Goal: Information Seeking & Learning: Learn about a topic

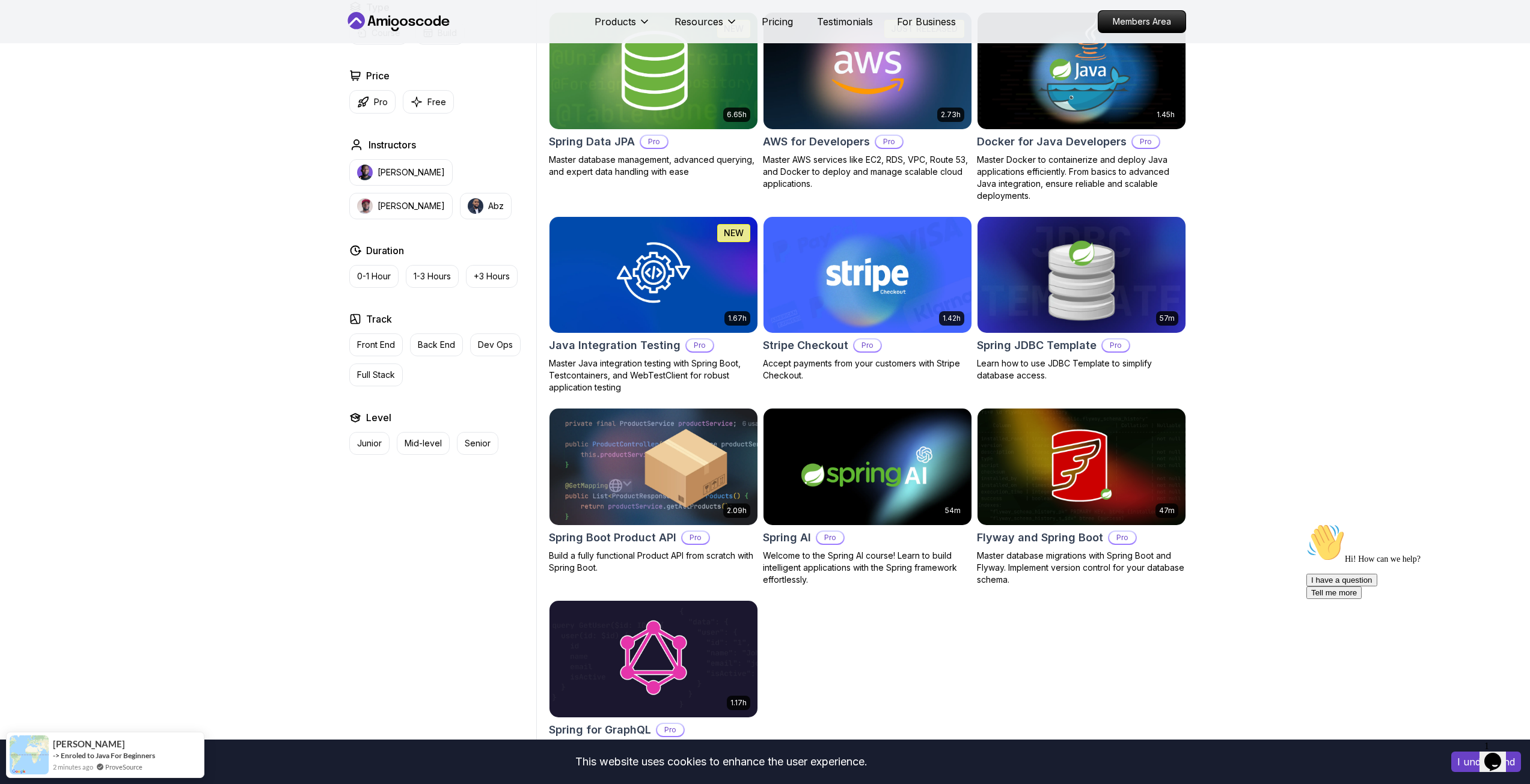
scroll to position [300, 0]
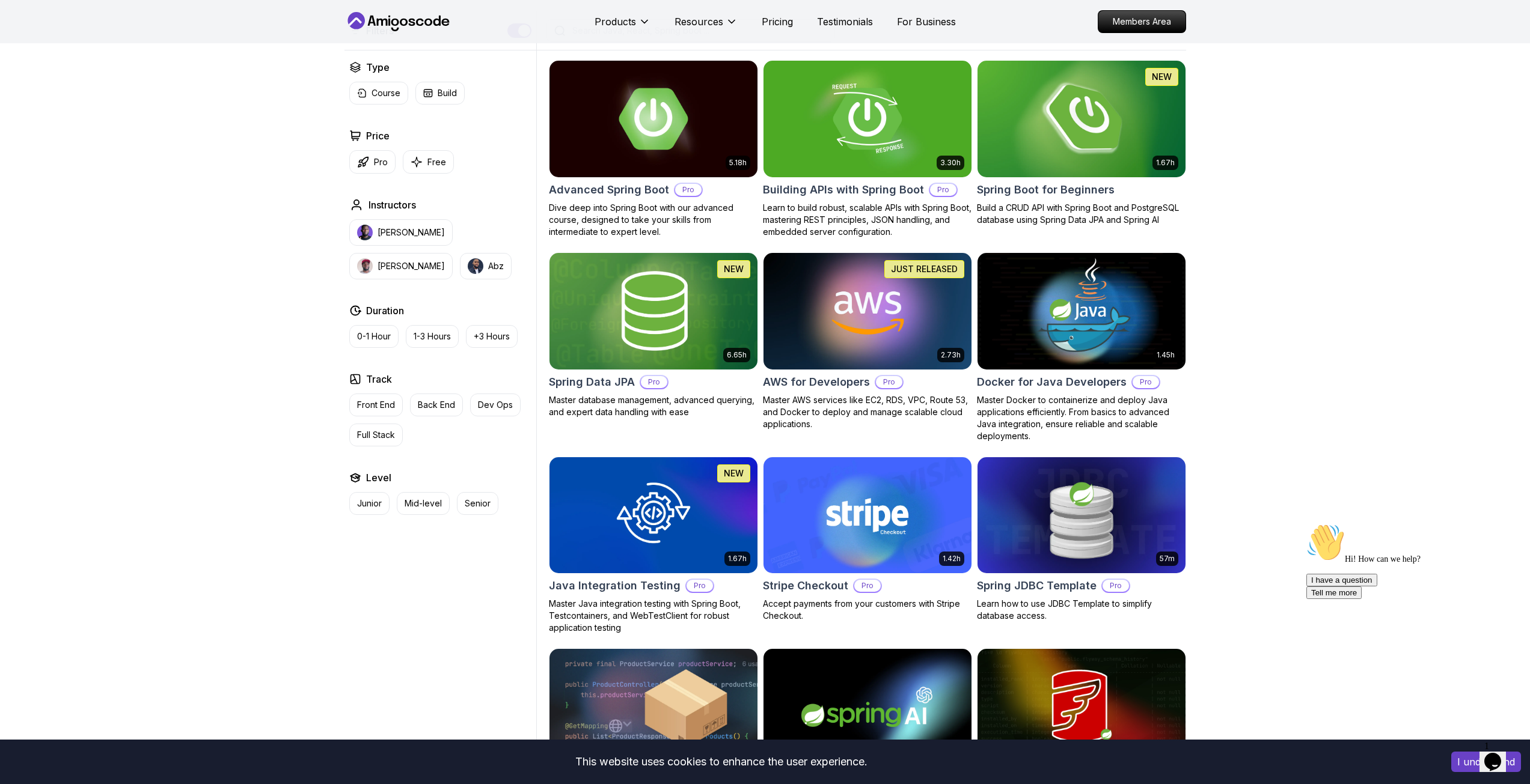
click at [1085, 137] on img at bounding box center [1080, 119] width 219 height 122
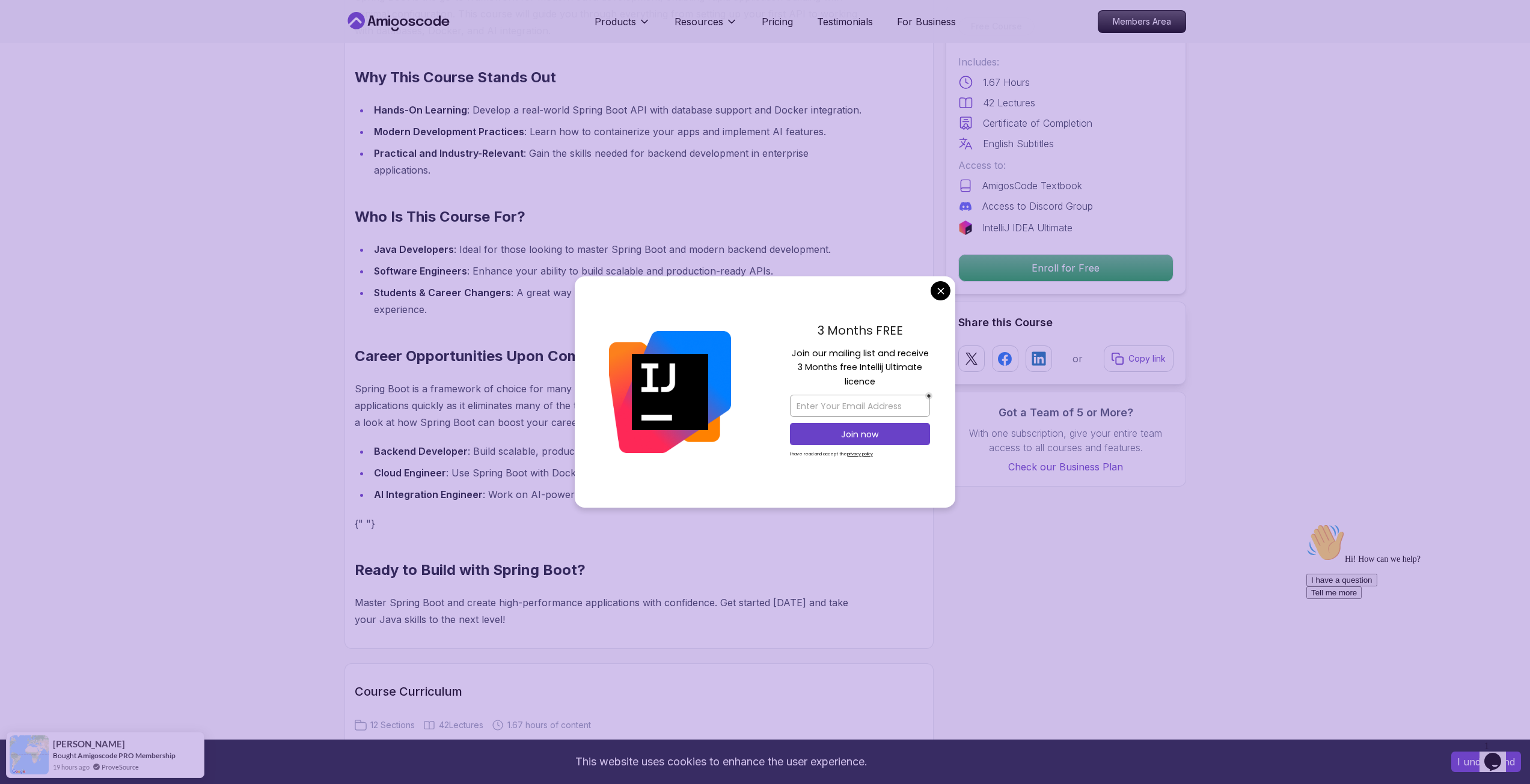
scroll to position [961, 0]
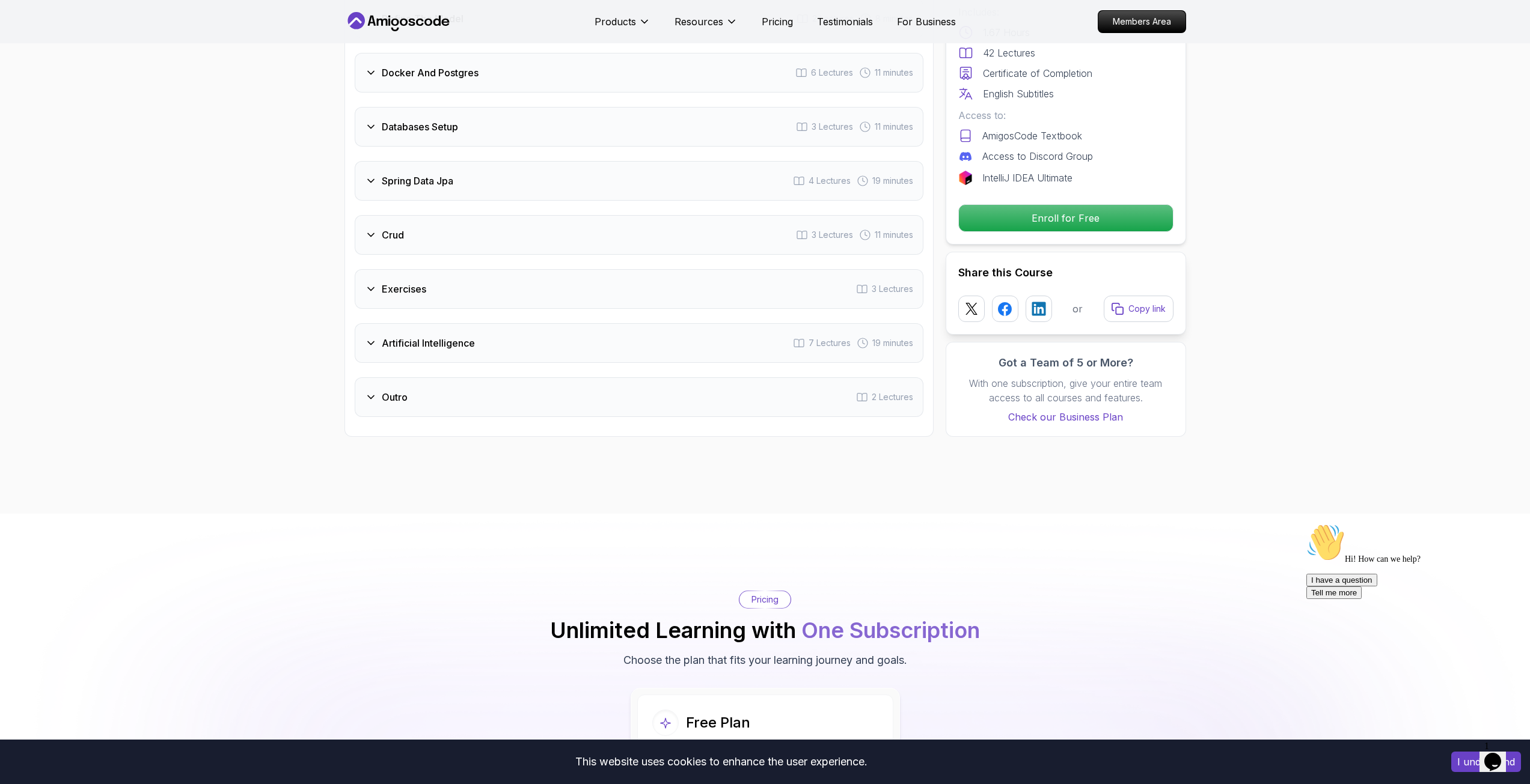
scroll to position [2163, 0]
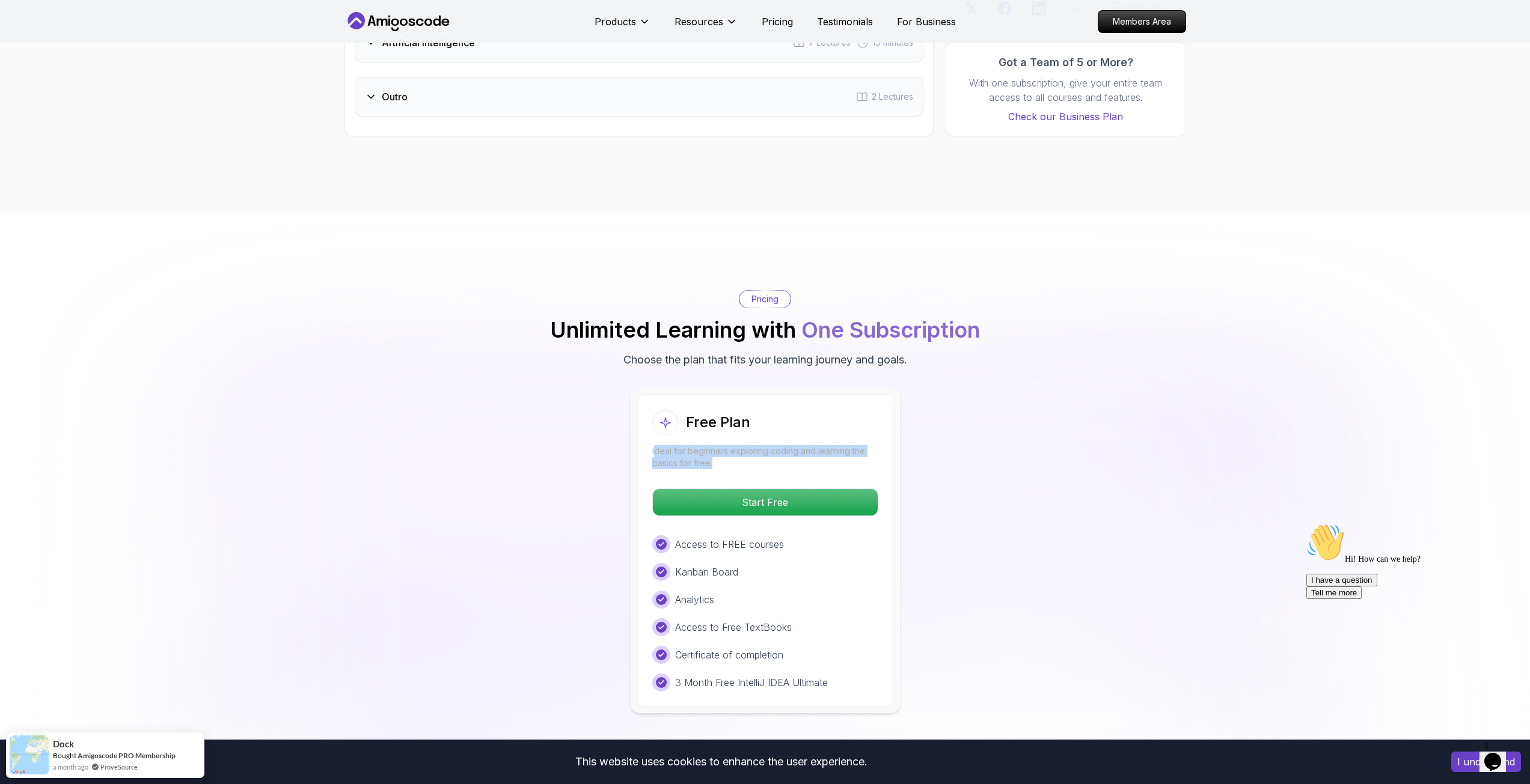
drag, startPoint x: 655, startPoint y: 436, endPoint x: 852, endPoint y: 442, distance: 197.1
click at [852, 445] on p "Ideal for beginners exploring coding and learning the basics for free." at bounding box center [765, 457] width 226 height 24
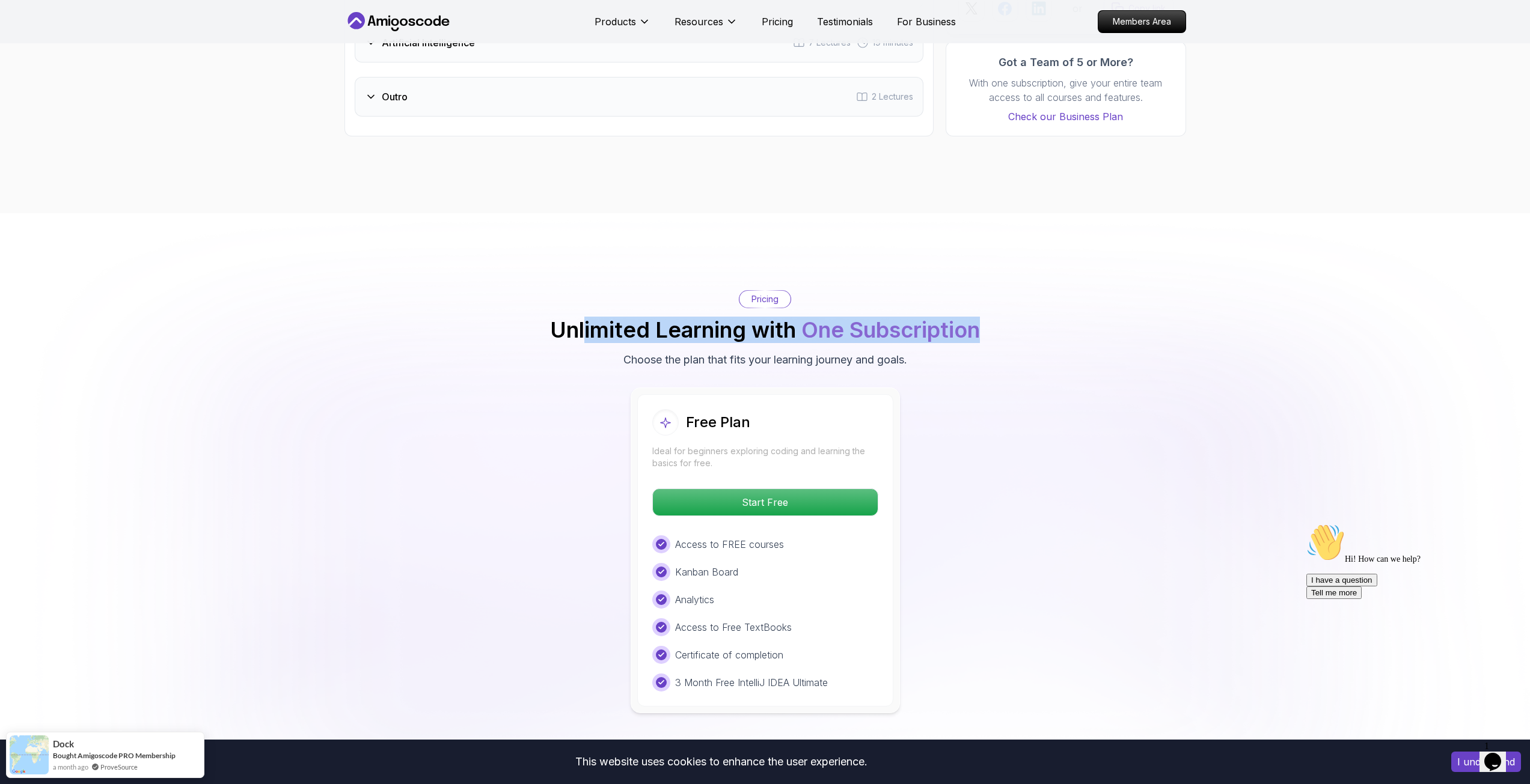
drag, startPoint x: 586, startPoint y: 309, endPoint x: 984, endPoint y: 312, distance: 398.0
click at [983, 312] on div "Pricing Unlimited Learning with One Subscription Choose the plan that fits your…" at bounding box center [765, 329] width 841 height 78
click at [984, 312] on div "Pricing Unlimited Learning with One Subscription Choose the plan that fits your…" at bounding box center [765, 329] width 841 height 78
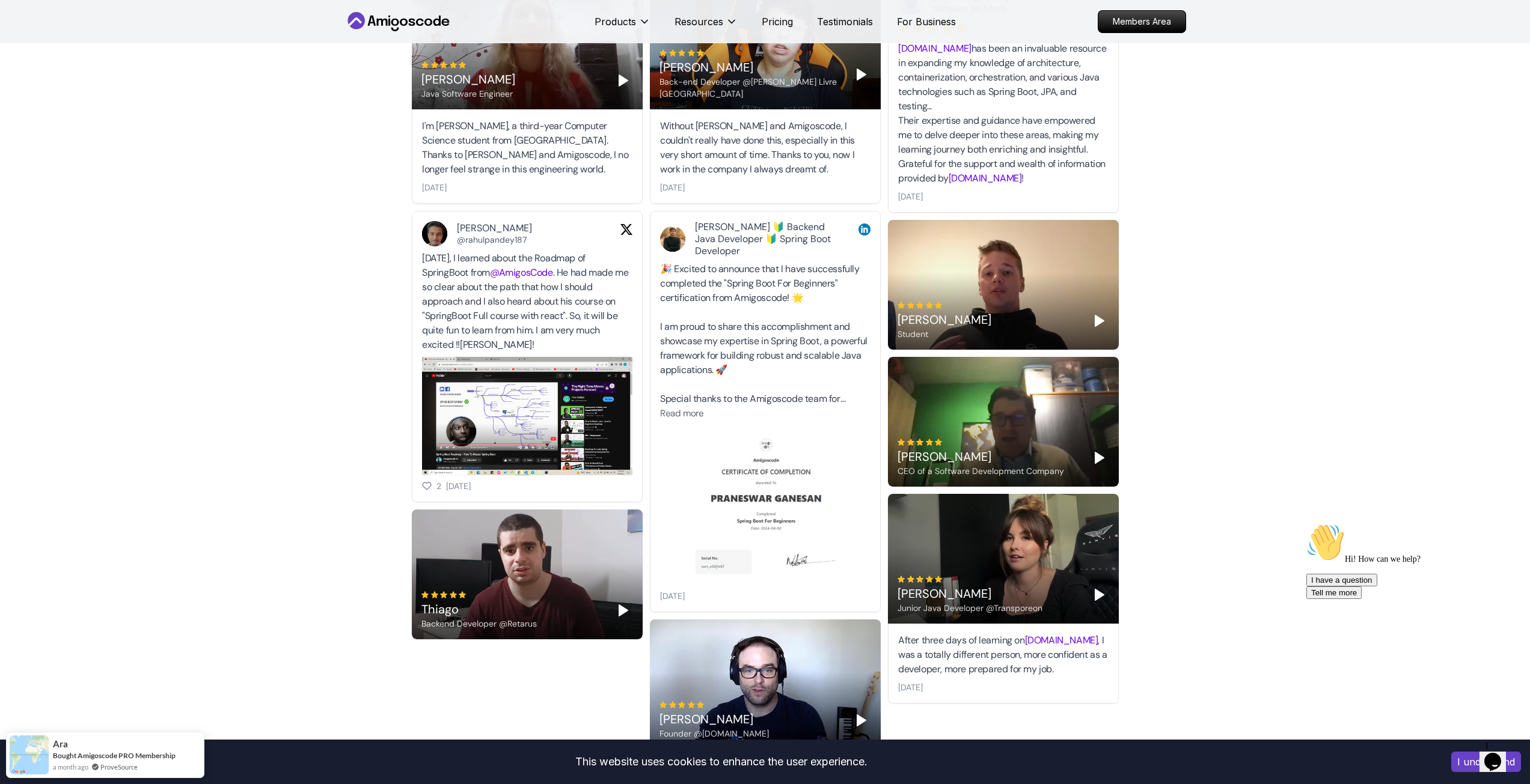
scroll to position [3605, 0]
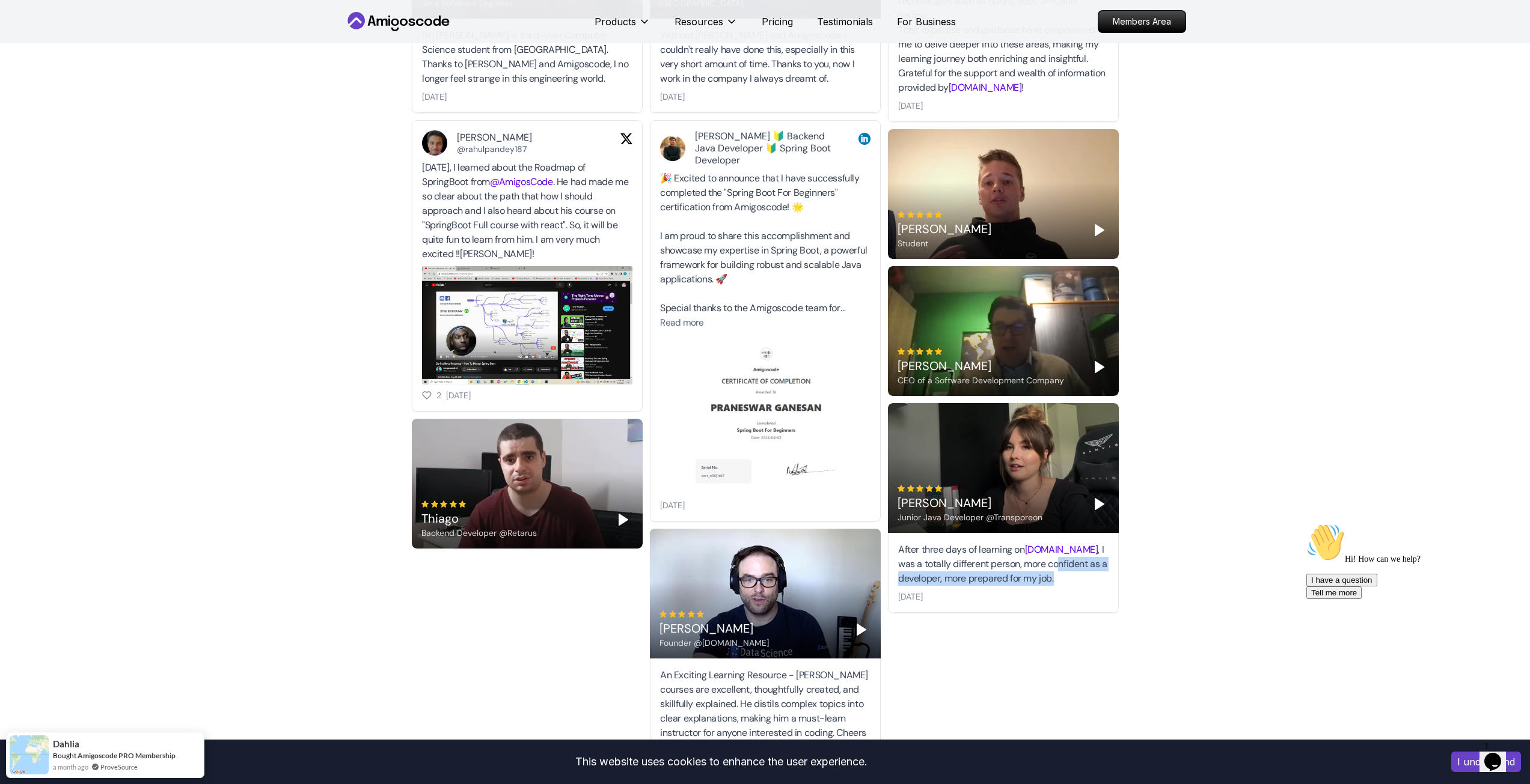
click at [1091, 555] on div "After three days of learning on [DOMAIN_NAME] , I was a totally different perso…" at bounding box center [1003, 564] width 210 height 43
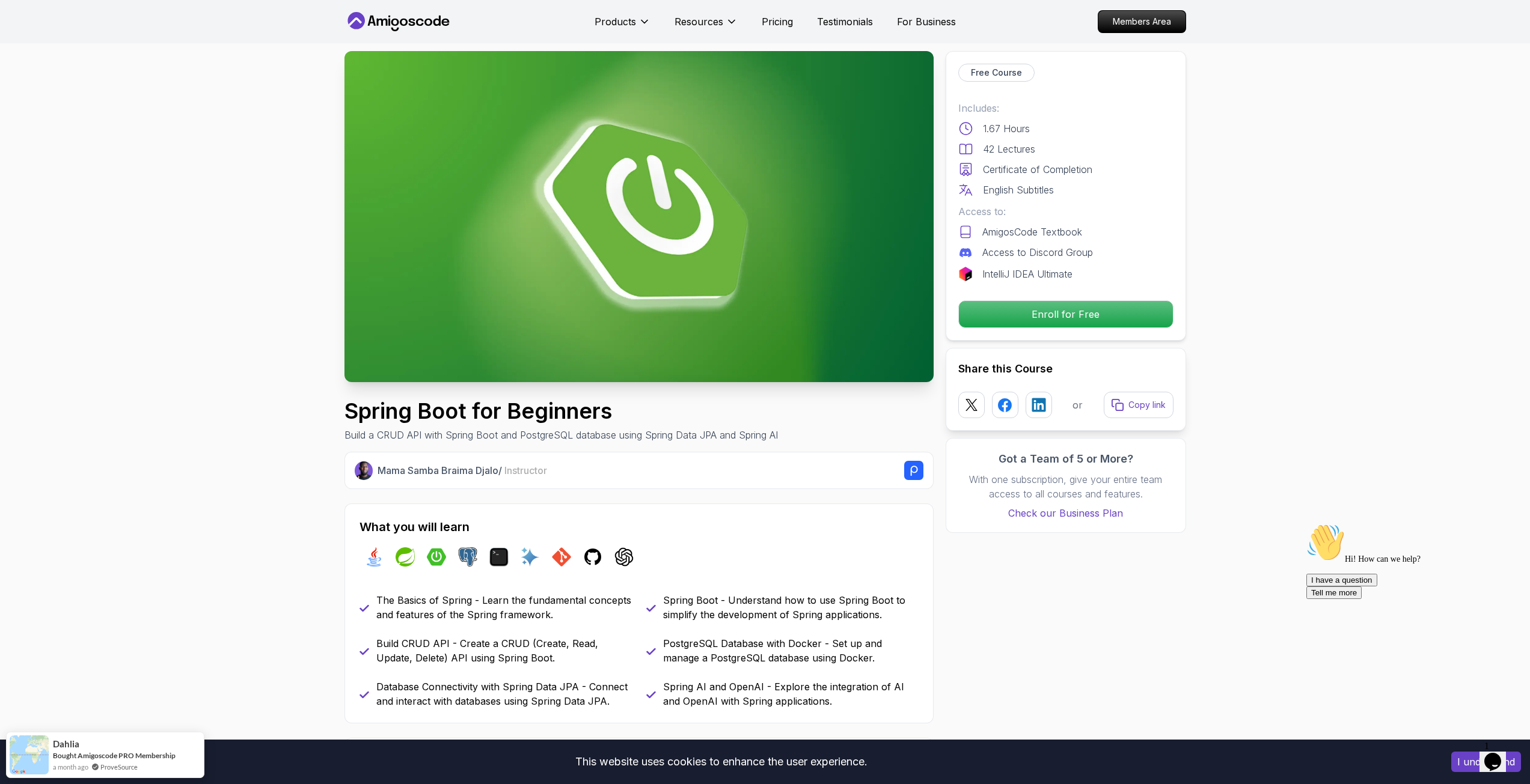
scroll to position [0, 0]
